Goal: Find specific page/section: Find specific page/section

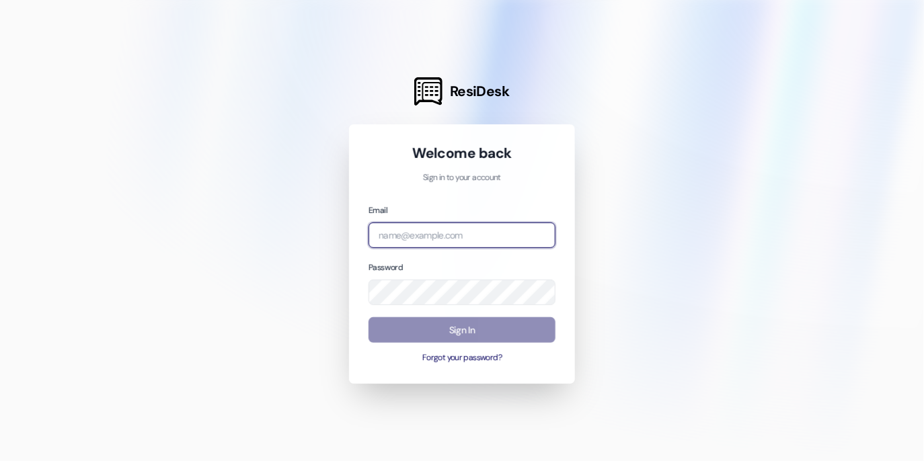
type input "[EMAIL_ADDRESS][MEDICAL_DATA][DOMAIN_NAME]"
click at [469, 328] on button "Sign In" at bounding box center [461, 330] width 187 height 26
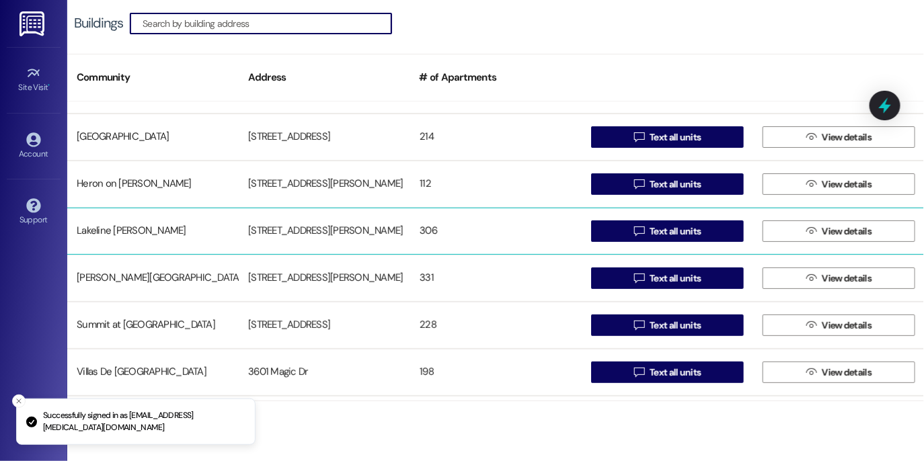
scroll to position [171, 0]
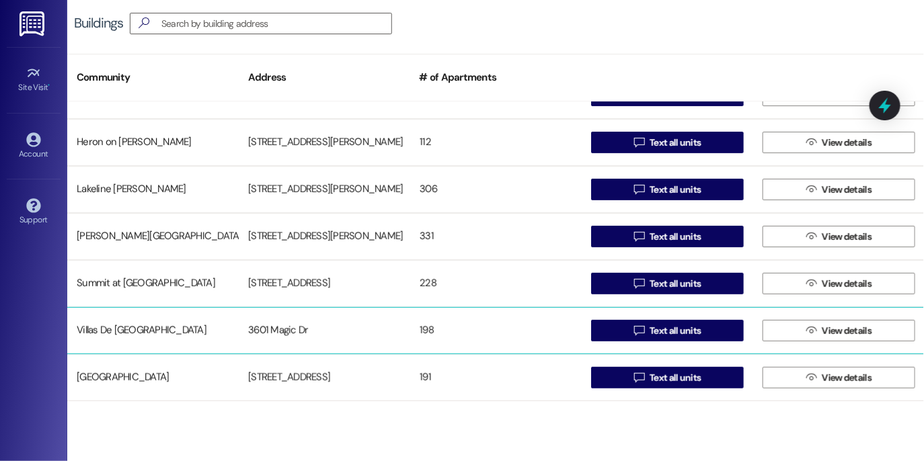
click at [127, 327] on div "Villas De [GEOGRAPHIC_DATA]" at bounding box center [152, 330] width 171 height 27
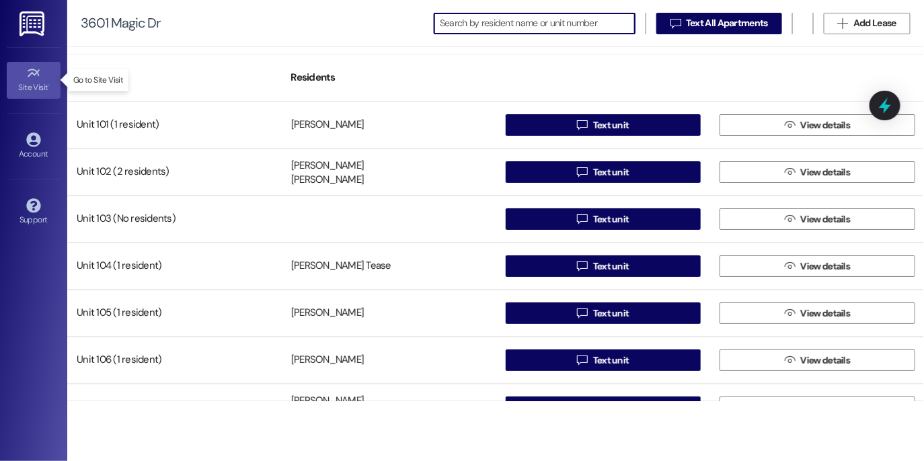
click at [29, 75] on icon at bounding box center [33, 73] width 12 height 8
